Goal: Information Seeking & Learning: Learn about a topic

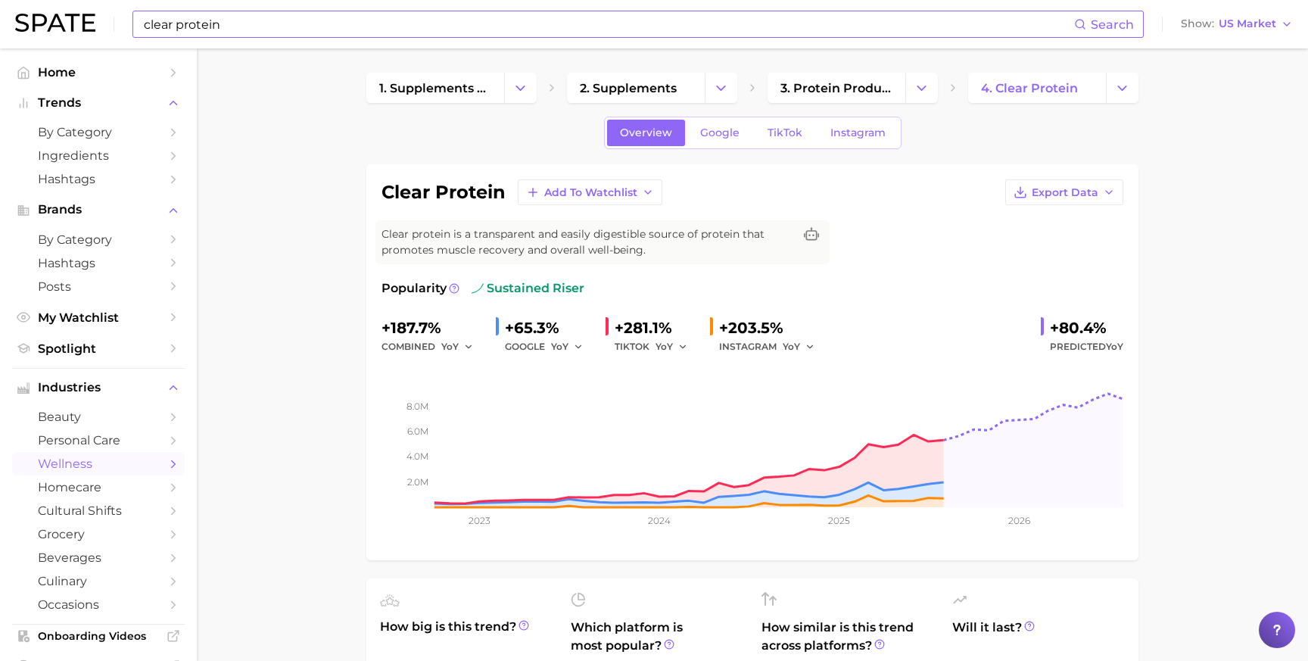
scroll to position [75, 0]
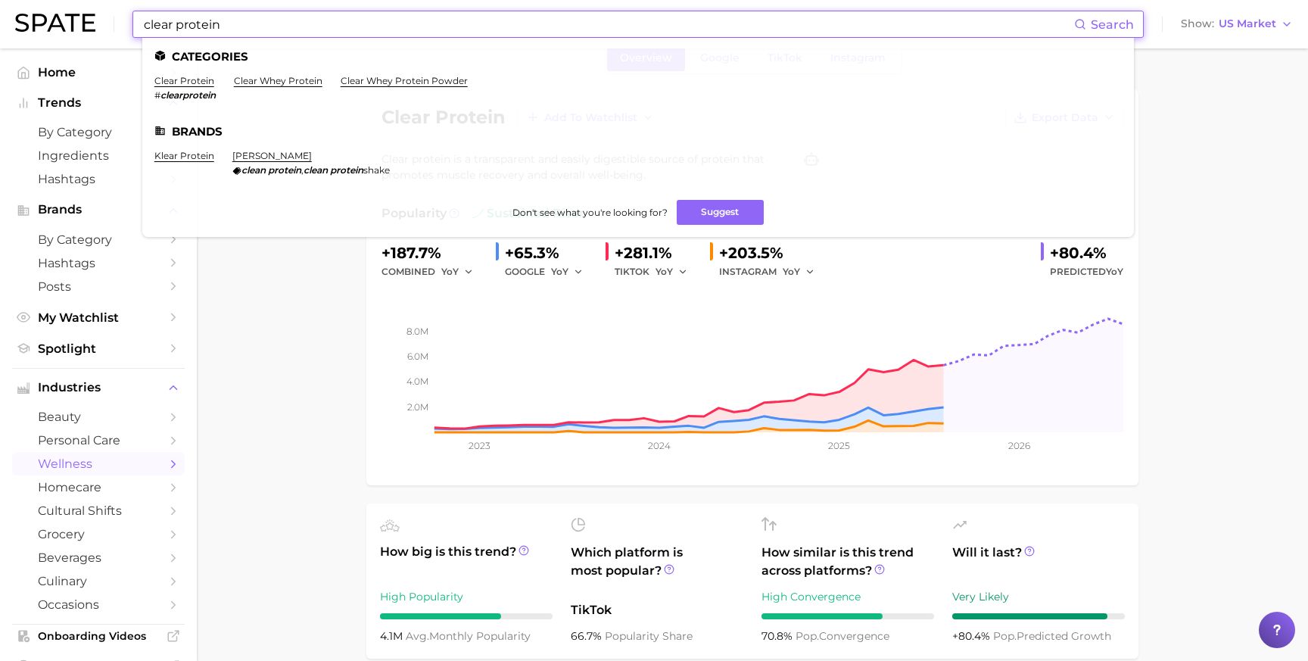
click at [369, 28] on input "clear protein" at bounding box center [608, 24] width 932 height 26
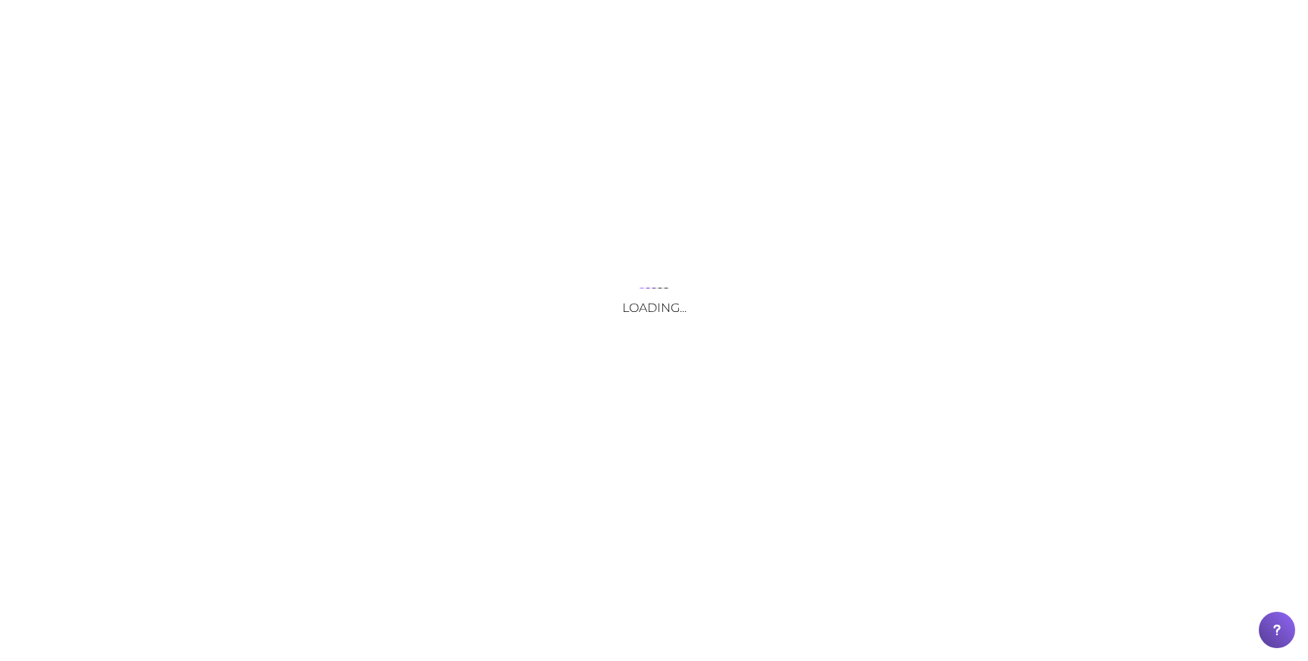
click at [369, 28] on div "Loading..." at bounding box center [654, 330] width 1308 height 661
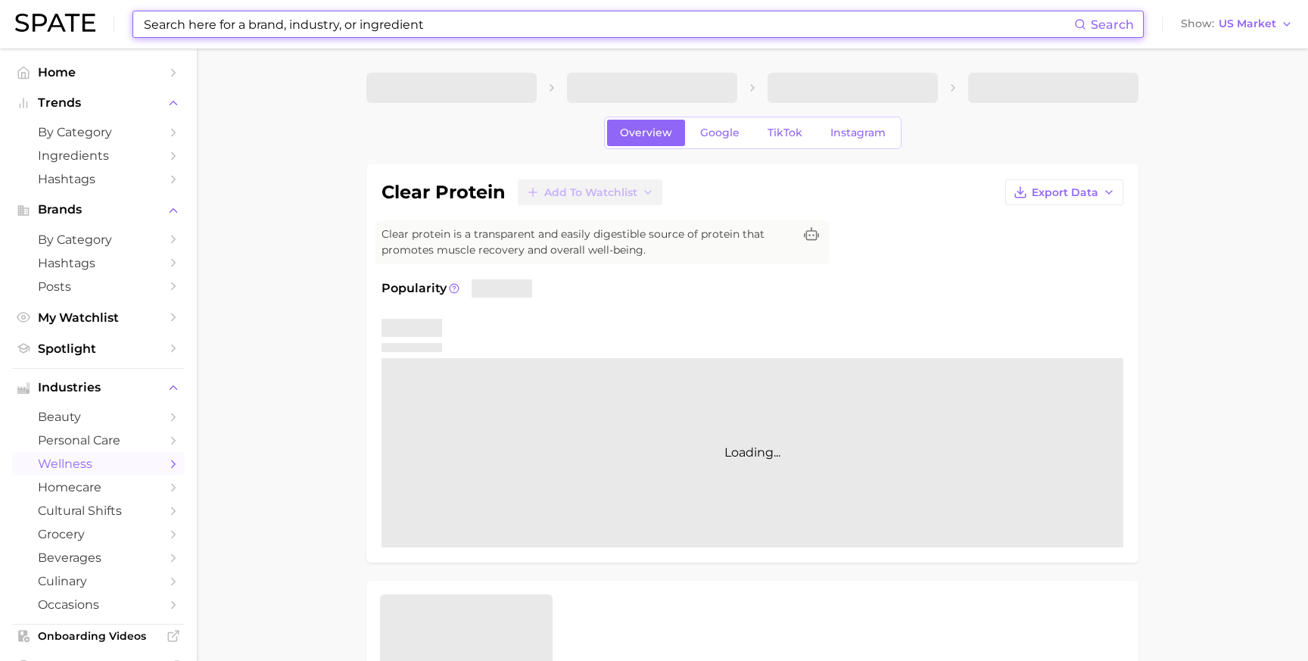
click at [328, 27] on input at bounding box center [608, 24] width 932 height 26
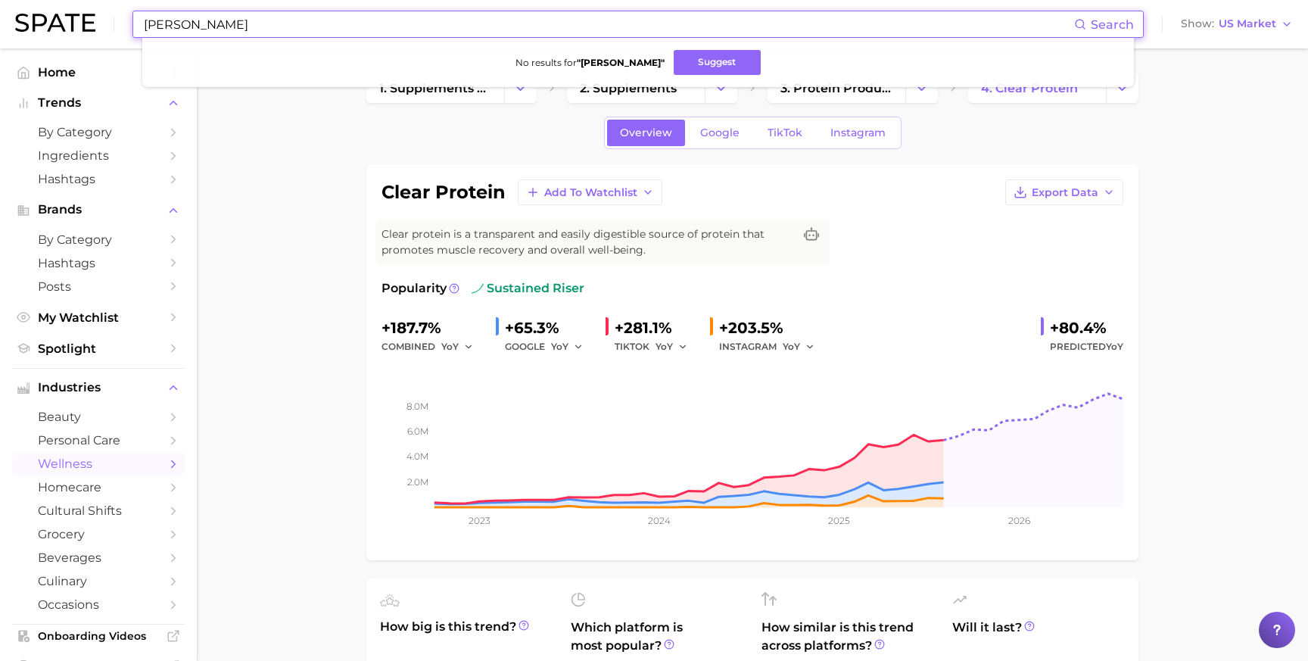
type input "x"
click at [207, 26] on input "ceramic" at bounding box center [608, 24] width 932 height 26
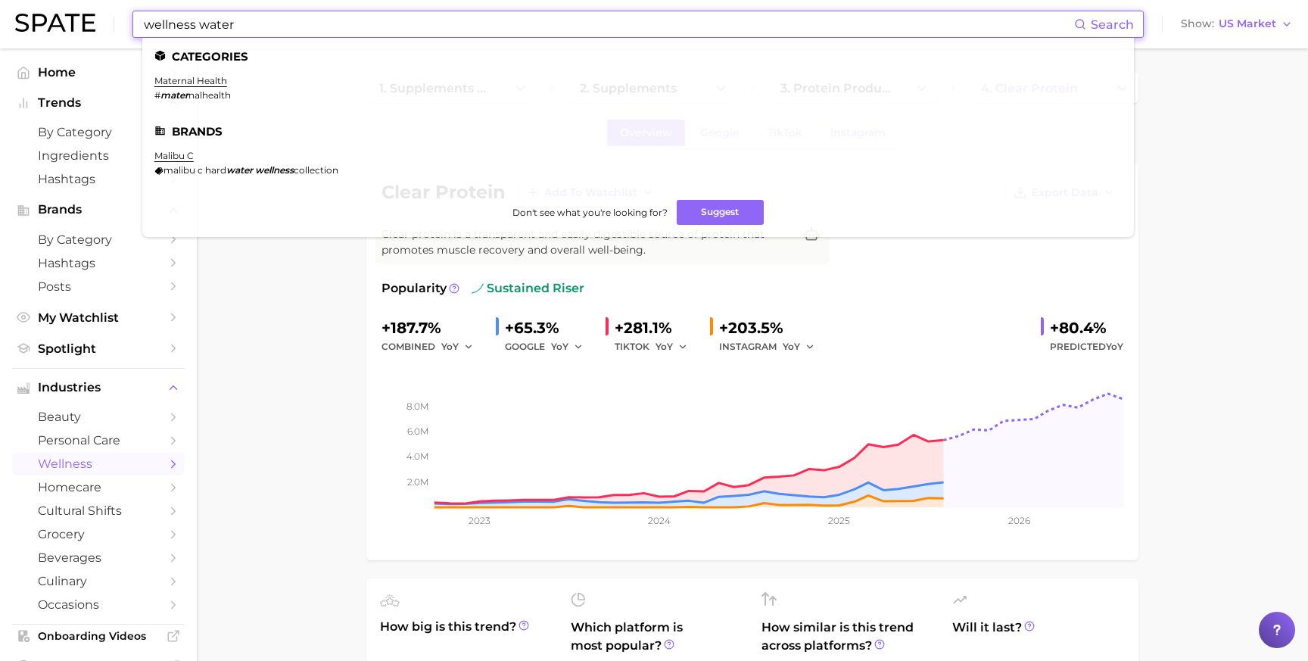
click at [255, 27] on input "wellness water" at bounding box center [608, 24] width 932 height 26
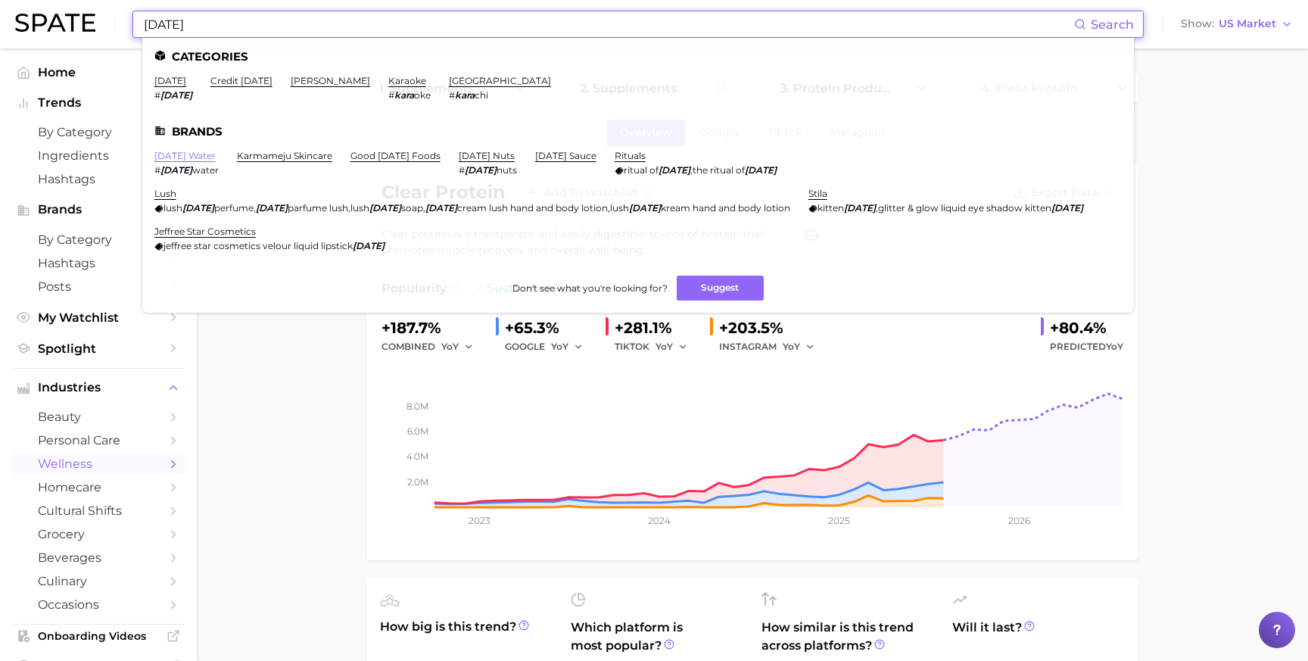
type input "karma"
click at [182, 158] on link "karma water" at bounding box center [184, 155] width 61 height 11
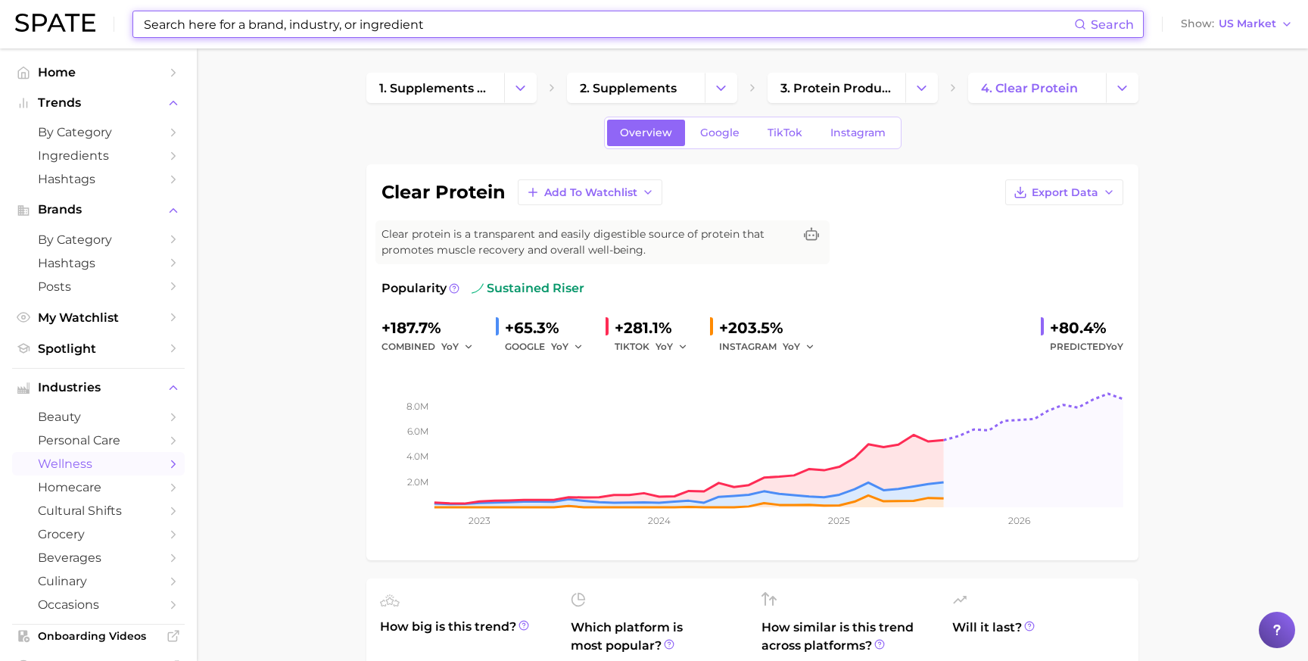
click at [472, 19] on input at bounding box center [608, 24] width 932 height 26
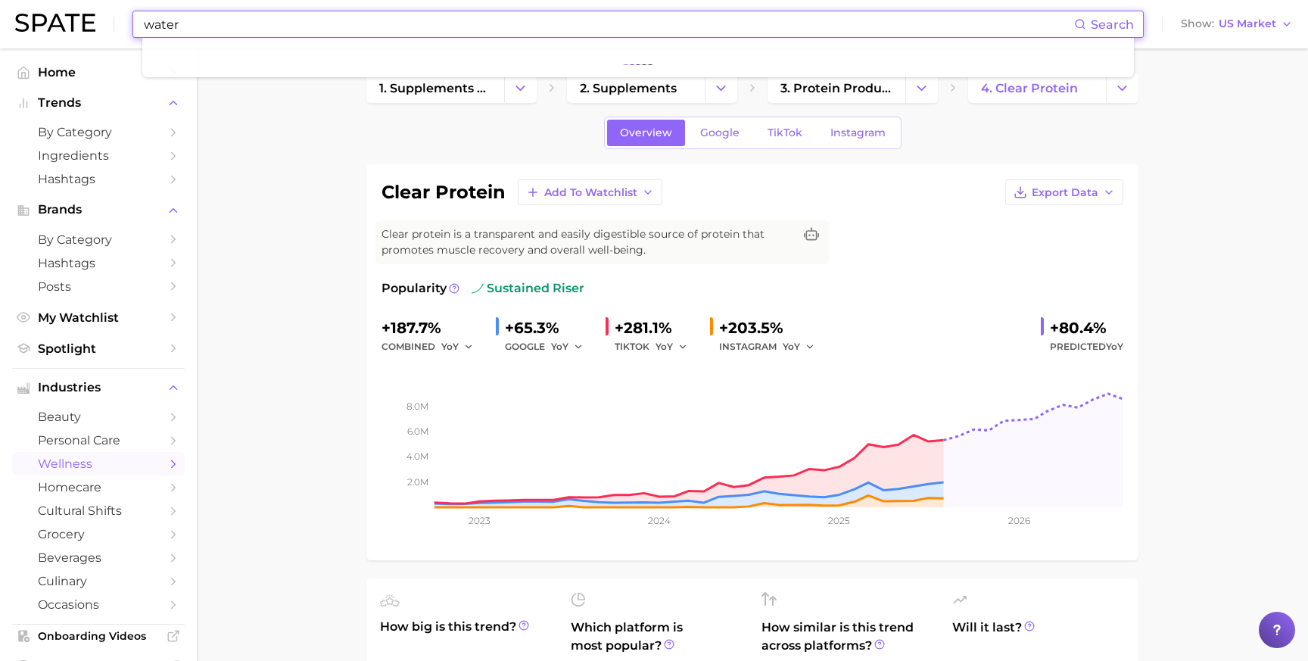
type input "water"
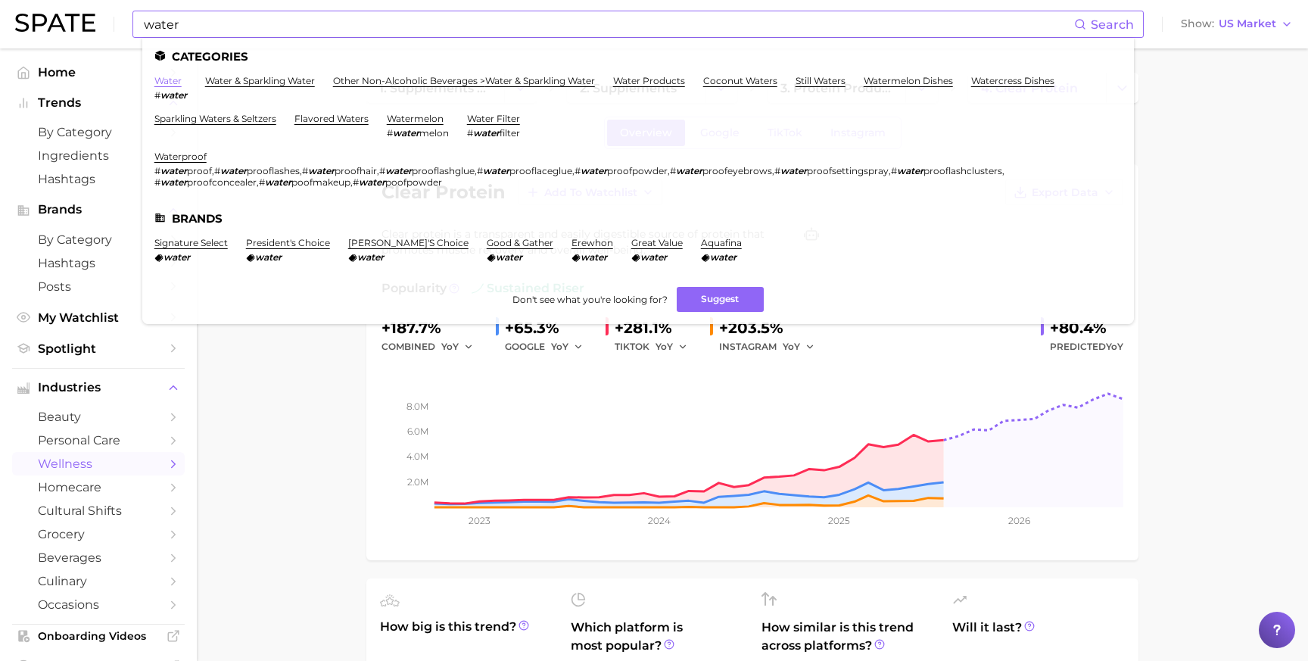
click at [171, 78] on link "water" at bounding box center [167, 80] width 27 height 11
